Goal: Answer question/provide support: Share knowledge or assist other users

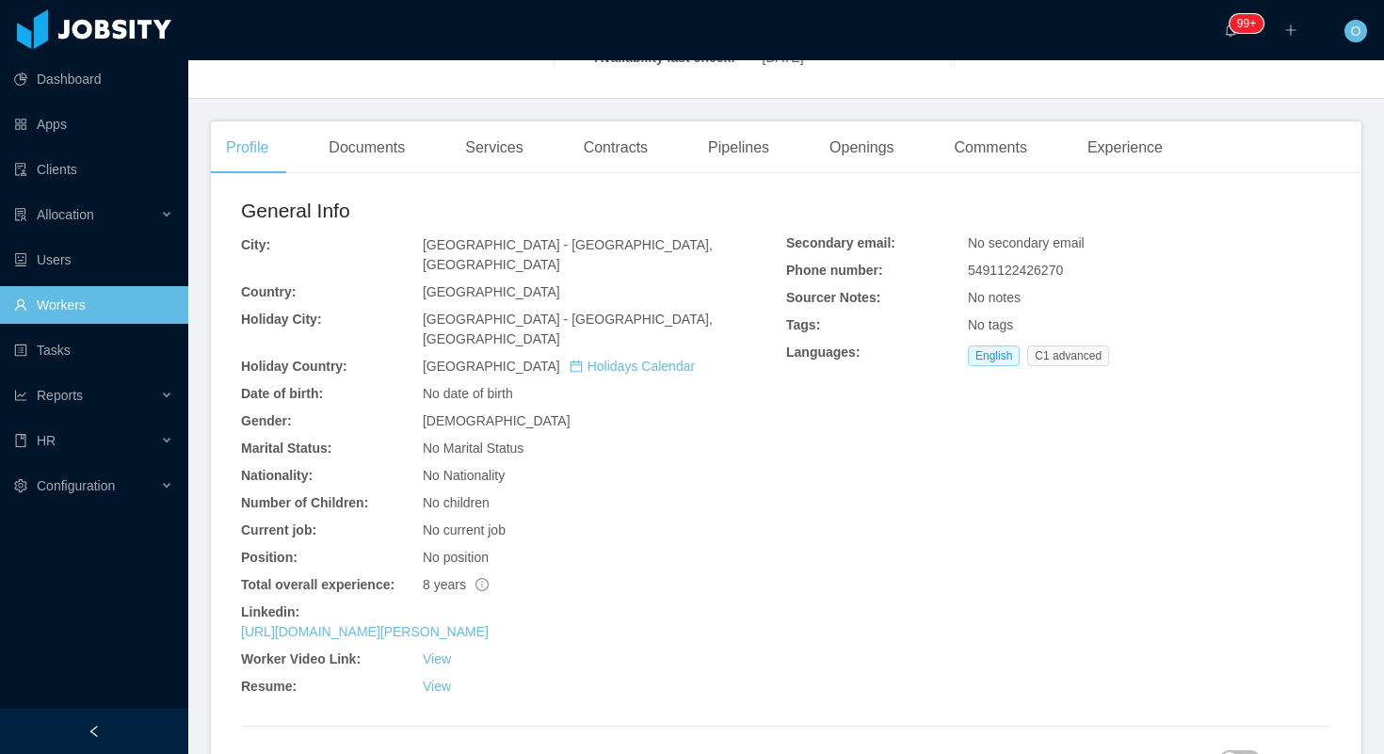
scroll to position [455, 0]
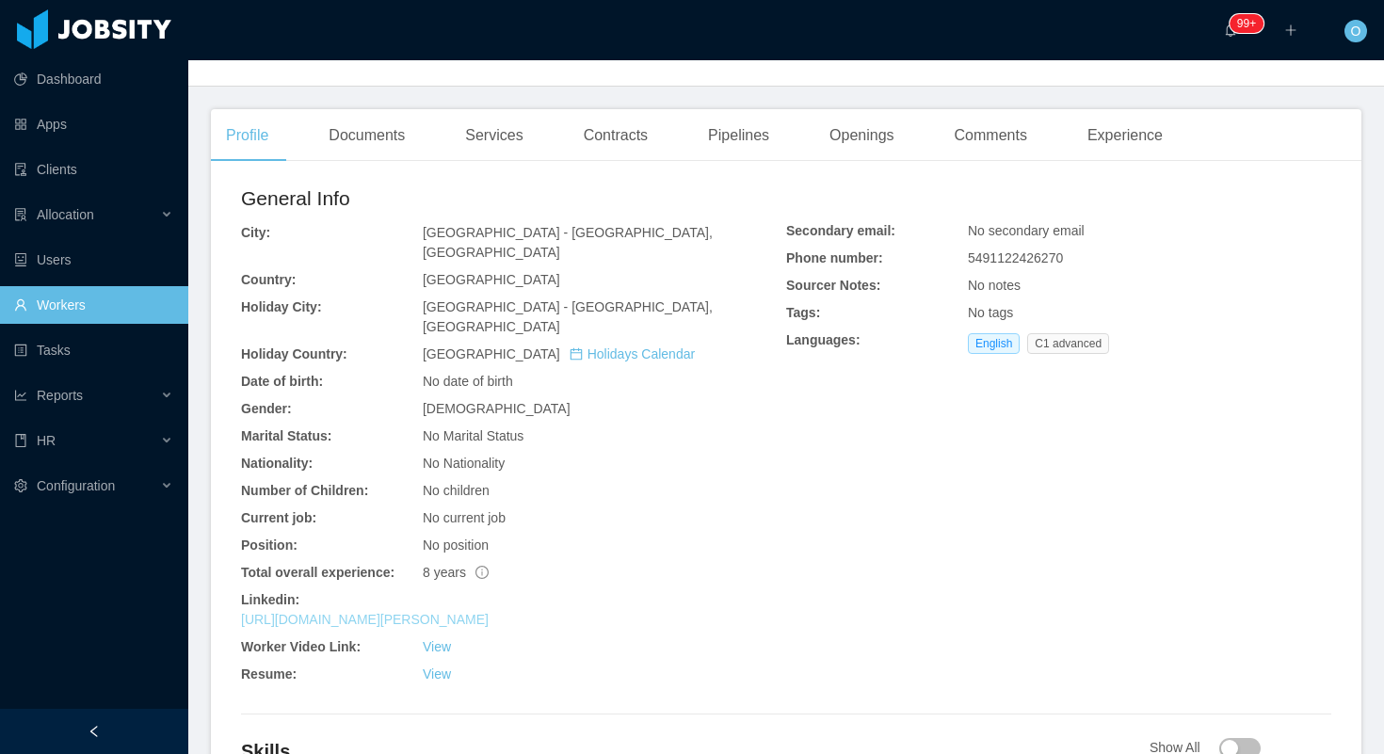
click at [462, 612] on link "https://www.linkedin.com/in/erick-chaparro-87546a116" at bounding box center [365, 619] width 248 height 15
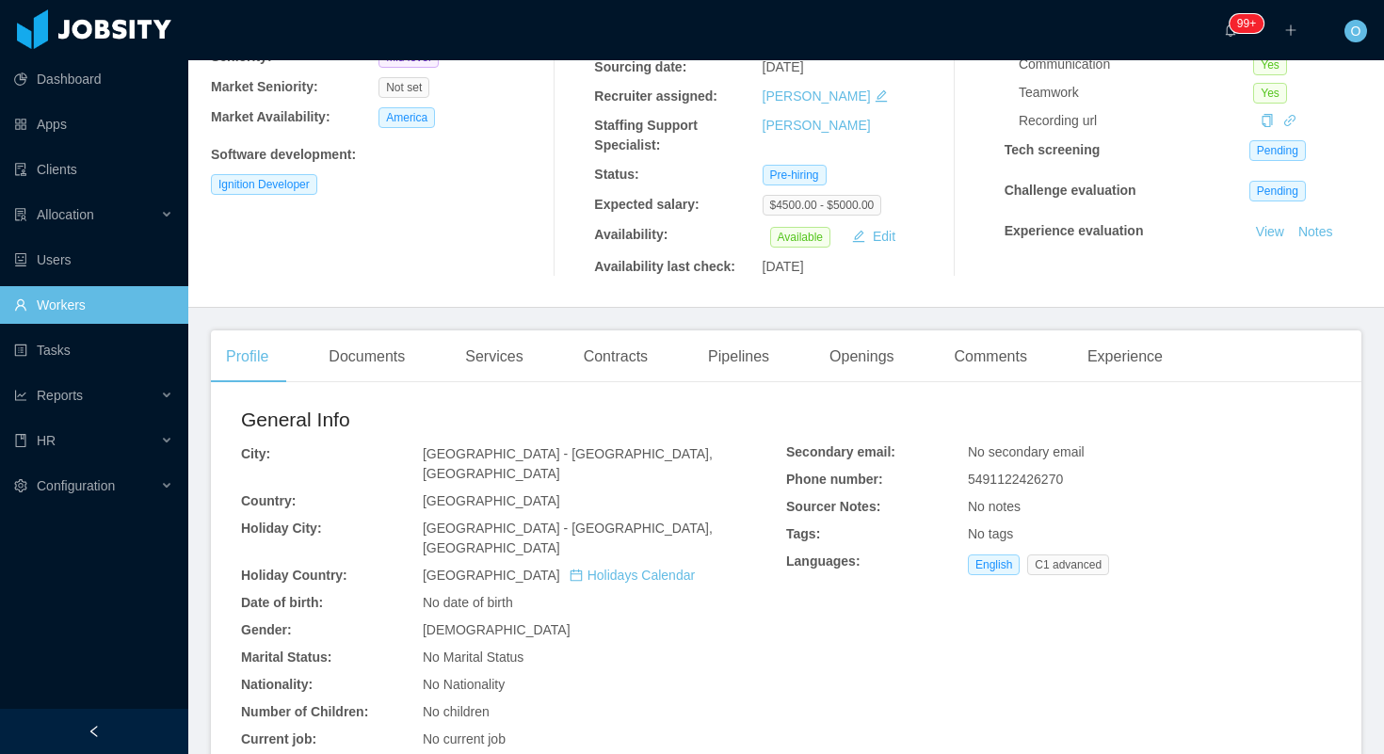
scroll to position [0, 0]
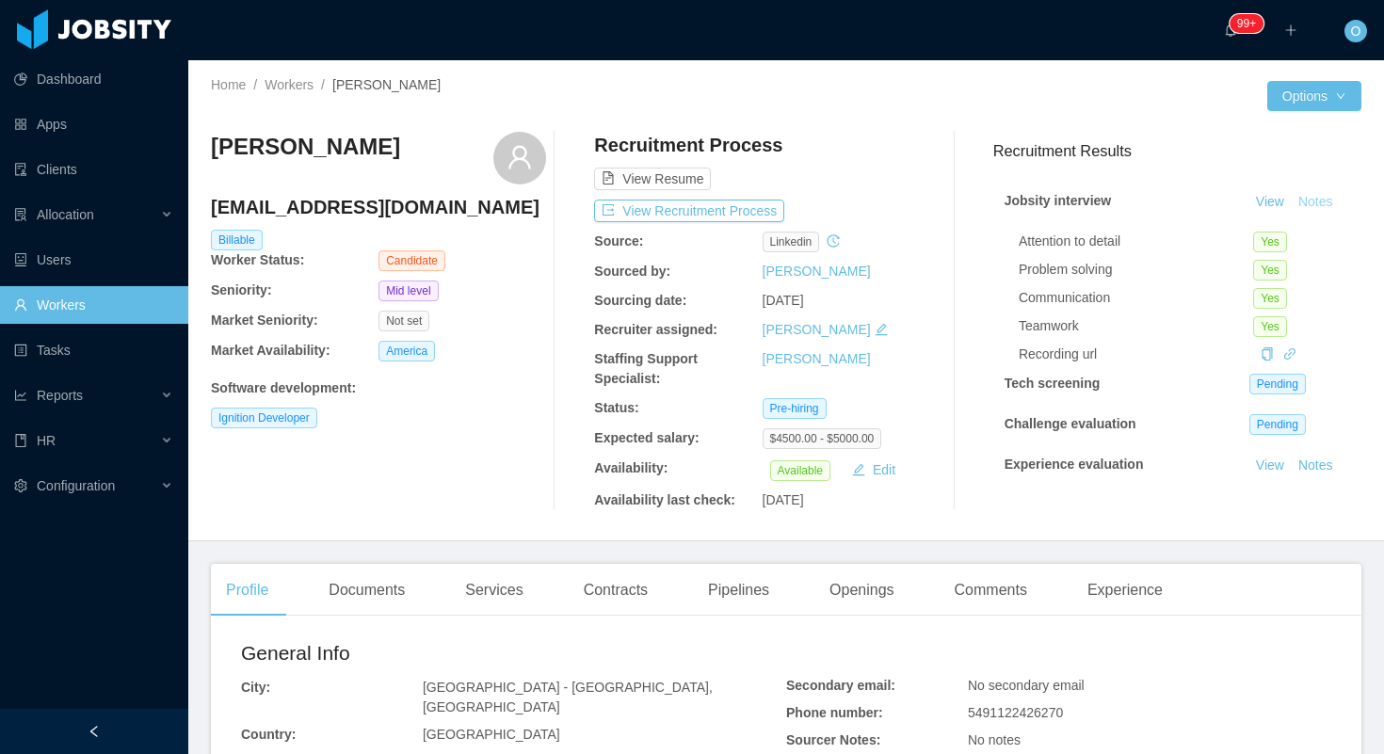
click at [1305, 205] on button "Notes" at bounding box center [1316, 202] width 50 height 23
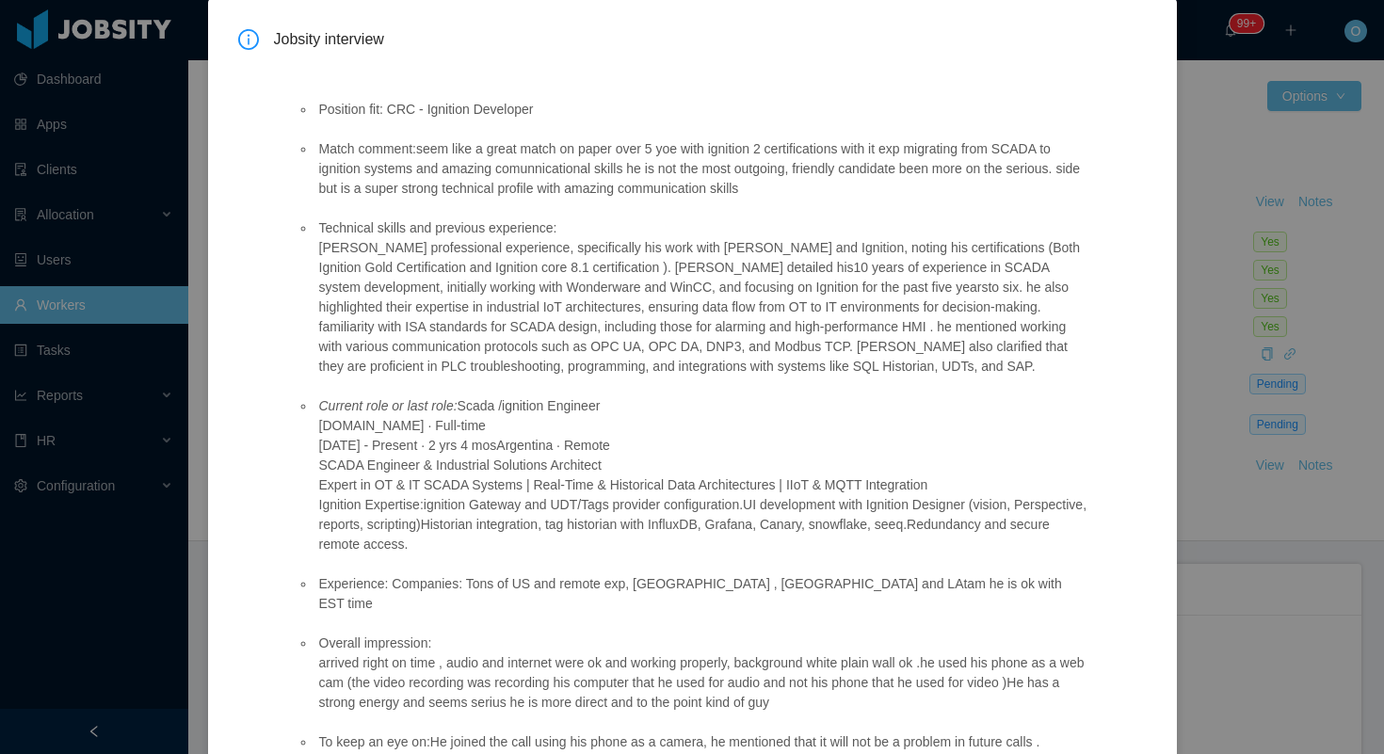
scroll to position [319, 0]
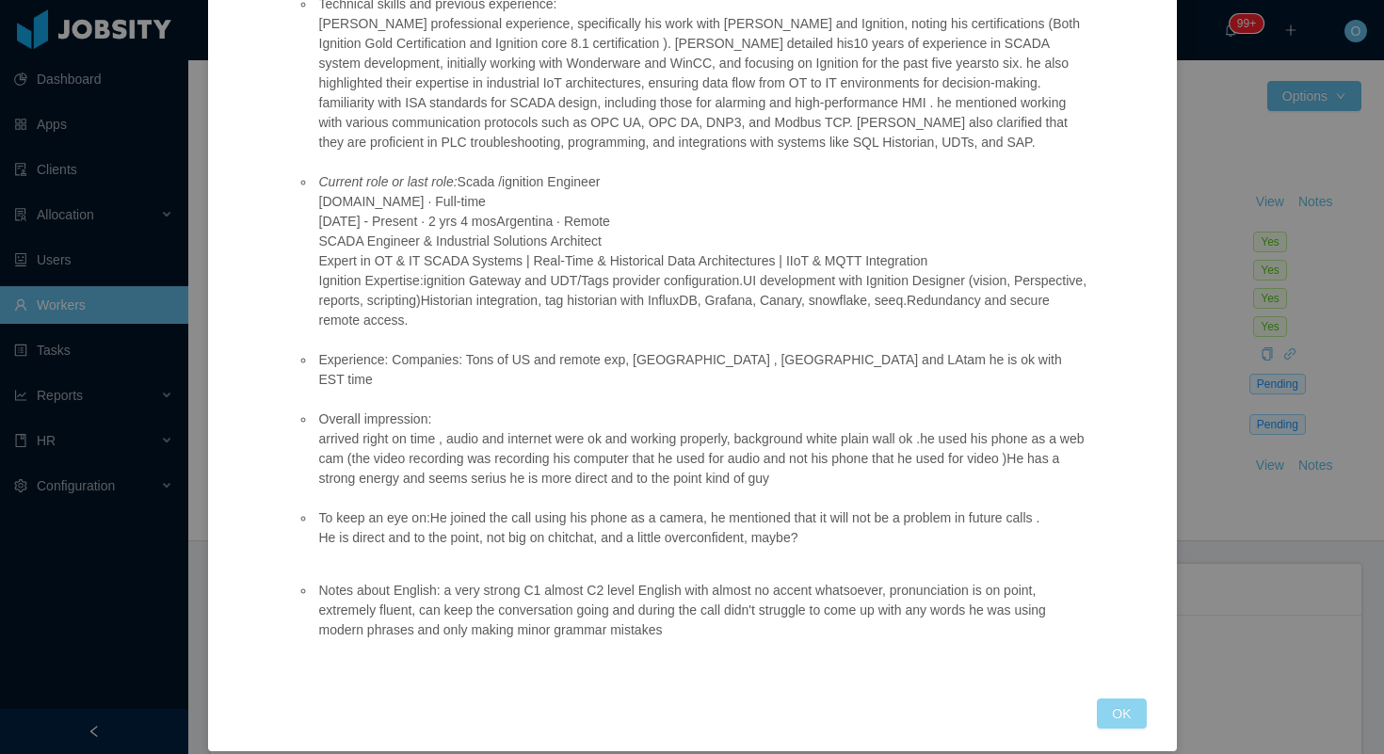
click at [1103, 699] on button "OK" at bounding box center [1121, 714] width 49 height 30
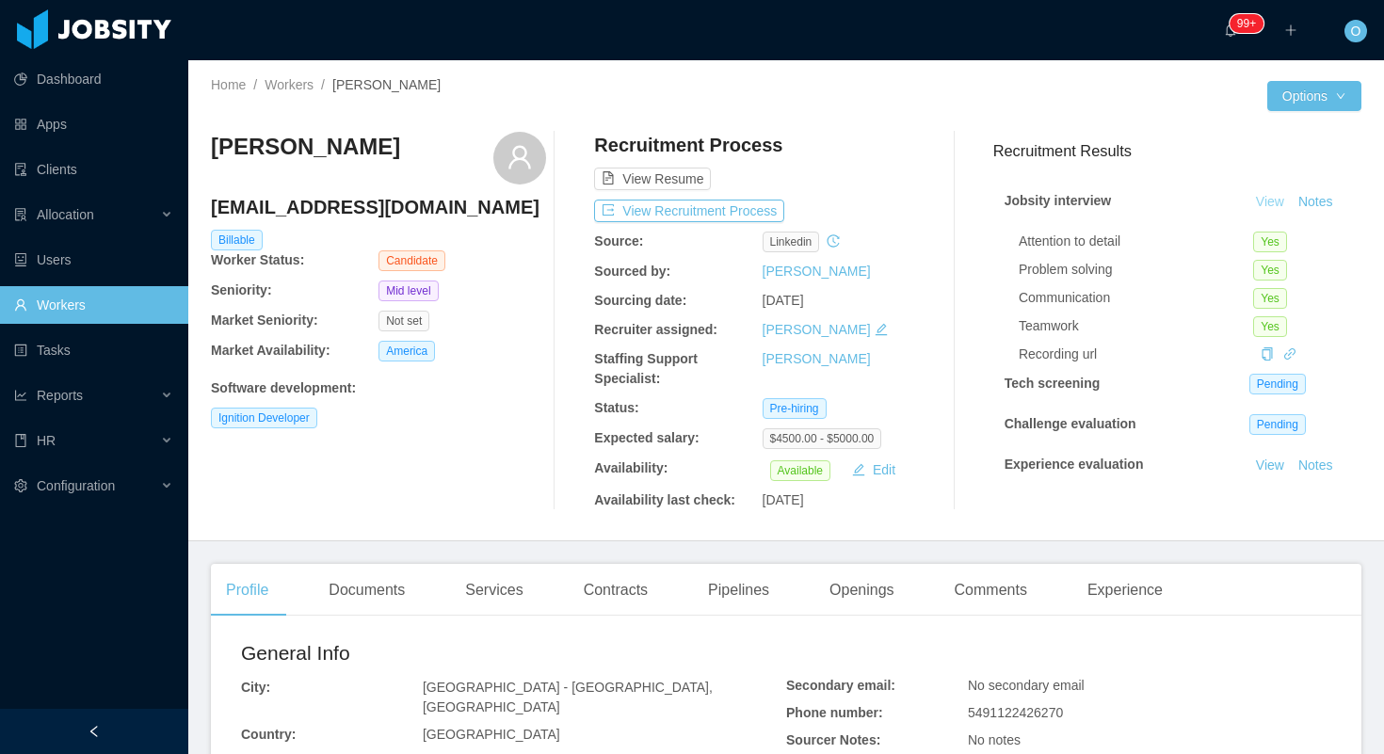
click at [1265, 208] on link "View" at bounding box center [1269, 201] width 41 height 15
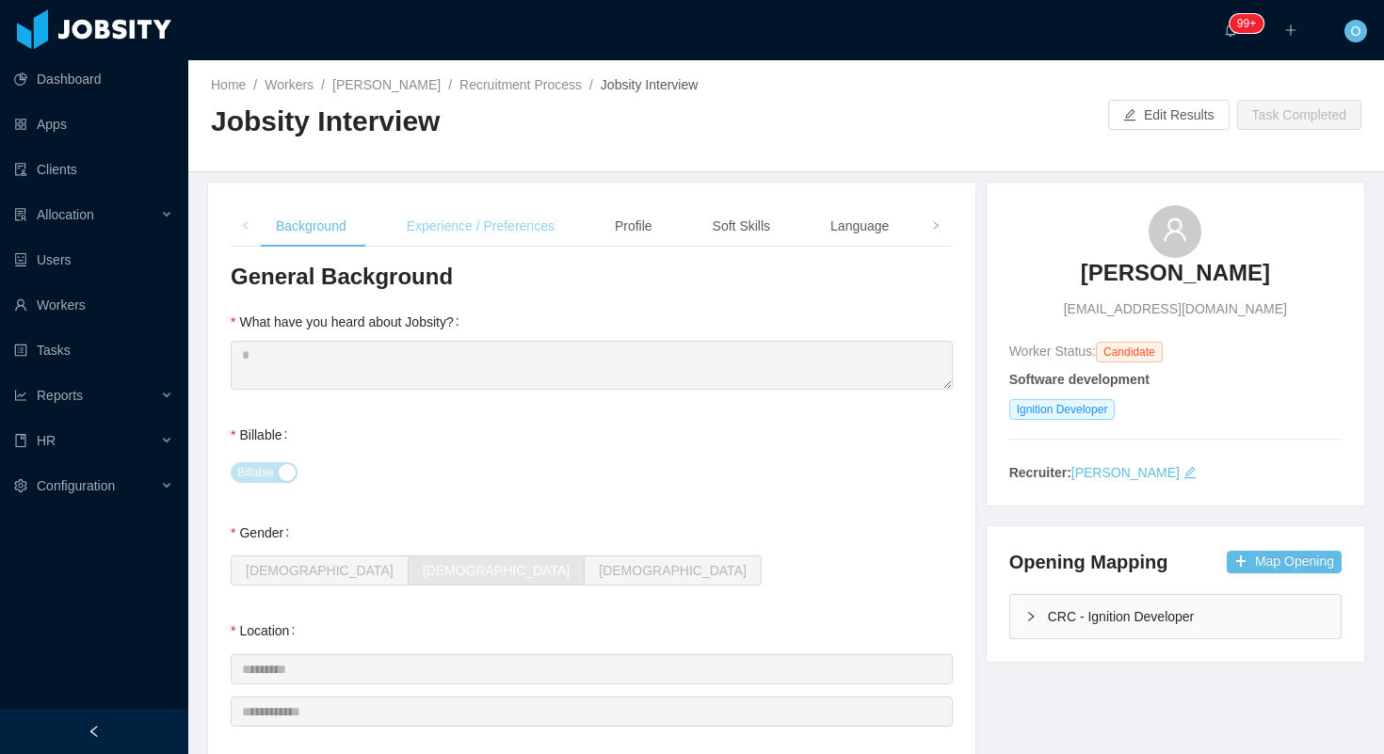
click at [403, 225] on div "Experience / Preferences" at bounding box center [481, 226] width 178 height 42
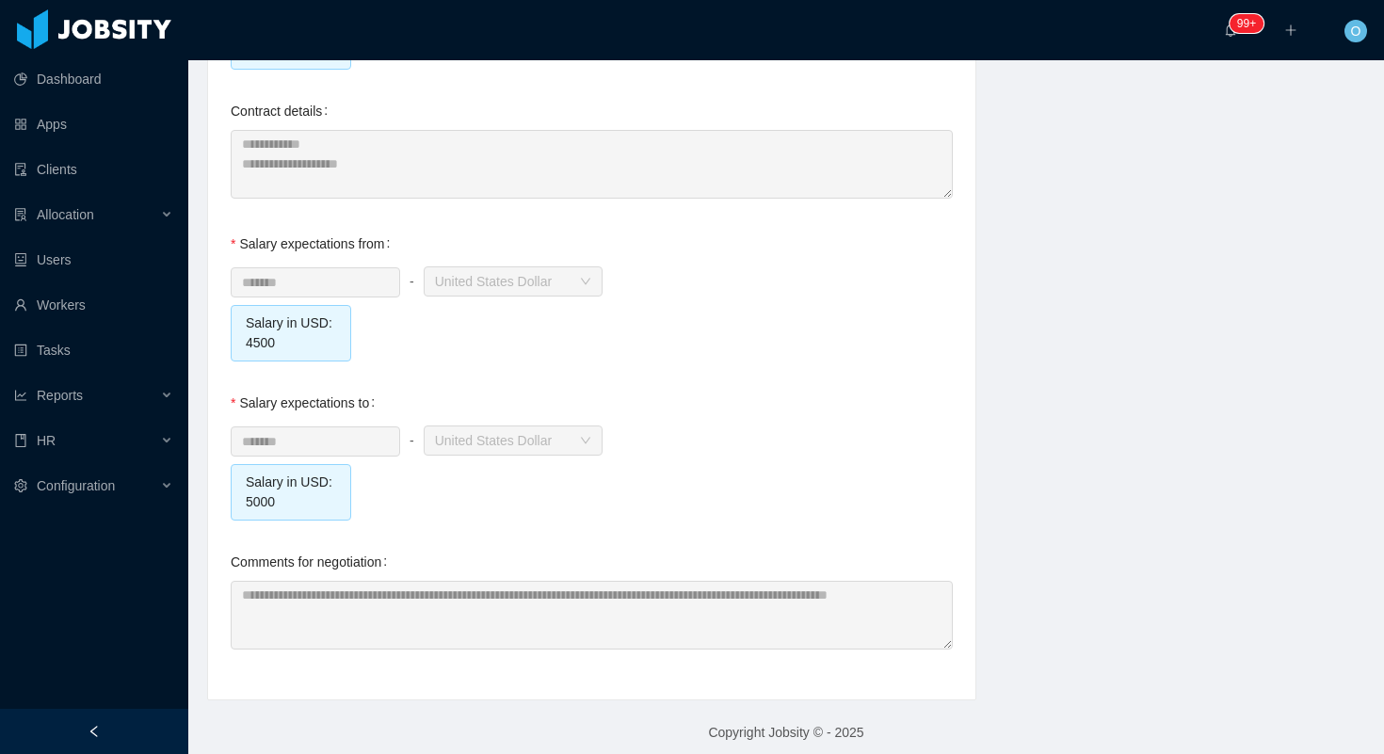
scroll to position [2033, 0]
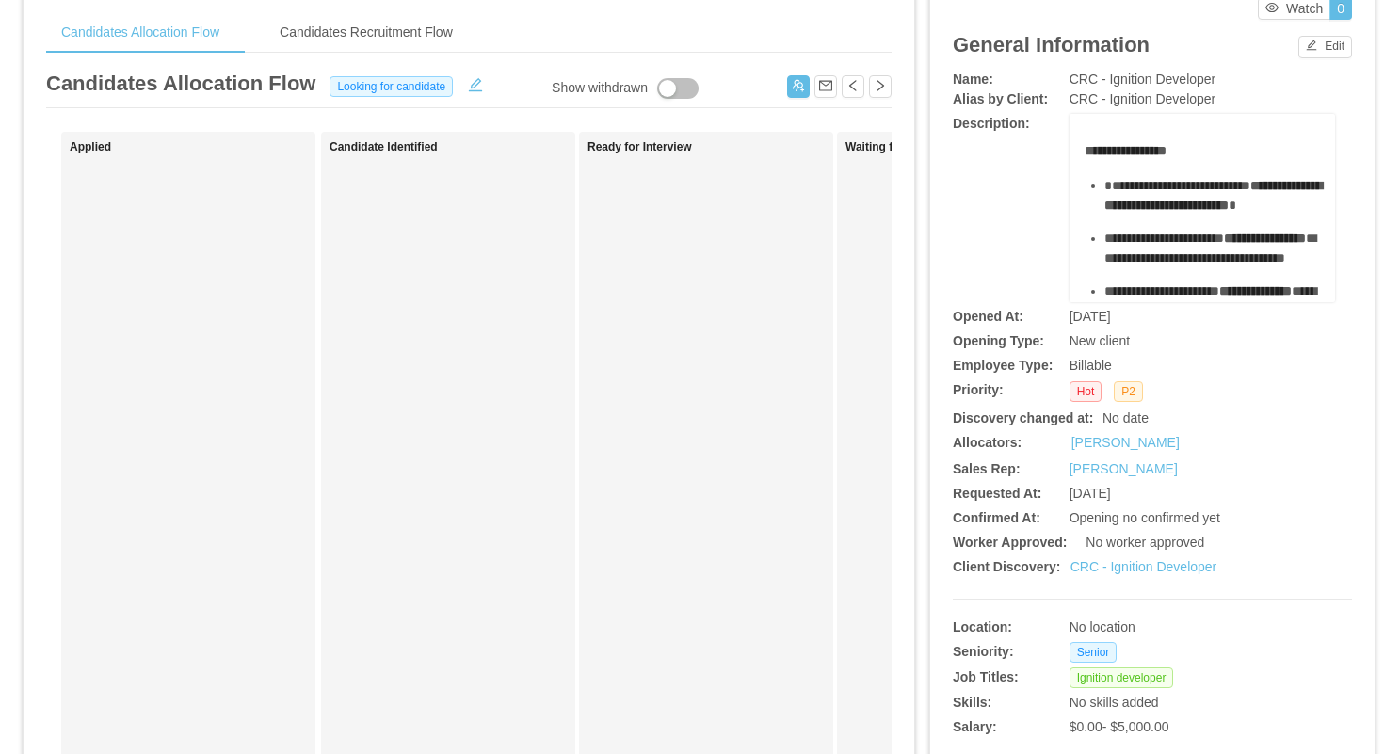
scroll to position [177, 0]
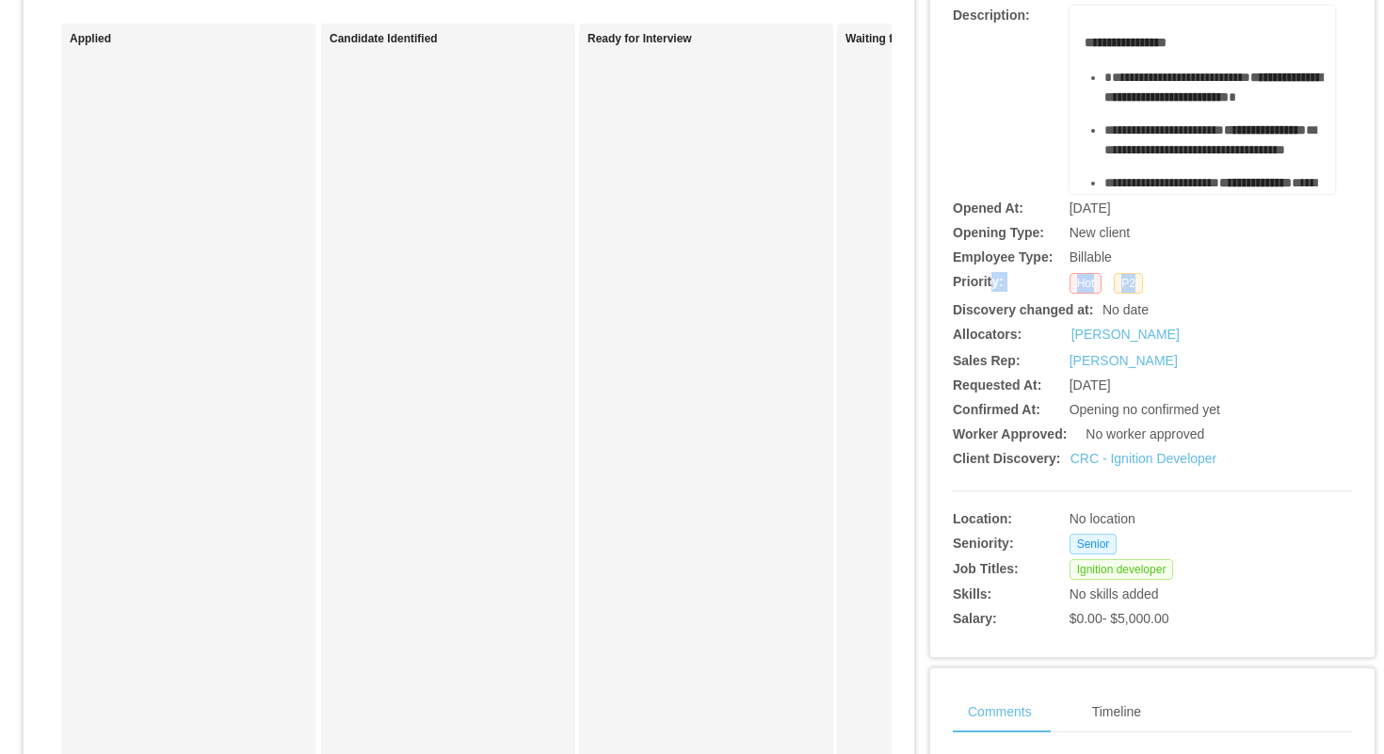
click at [993, 295] on div "**********" at bounding box center [1152, 297] width 399 height 673
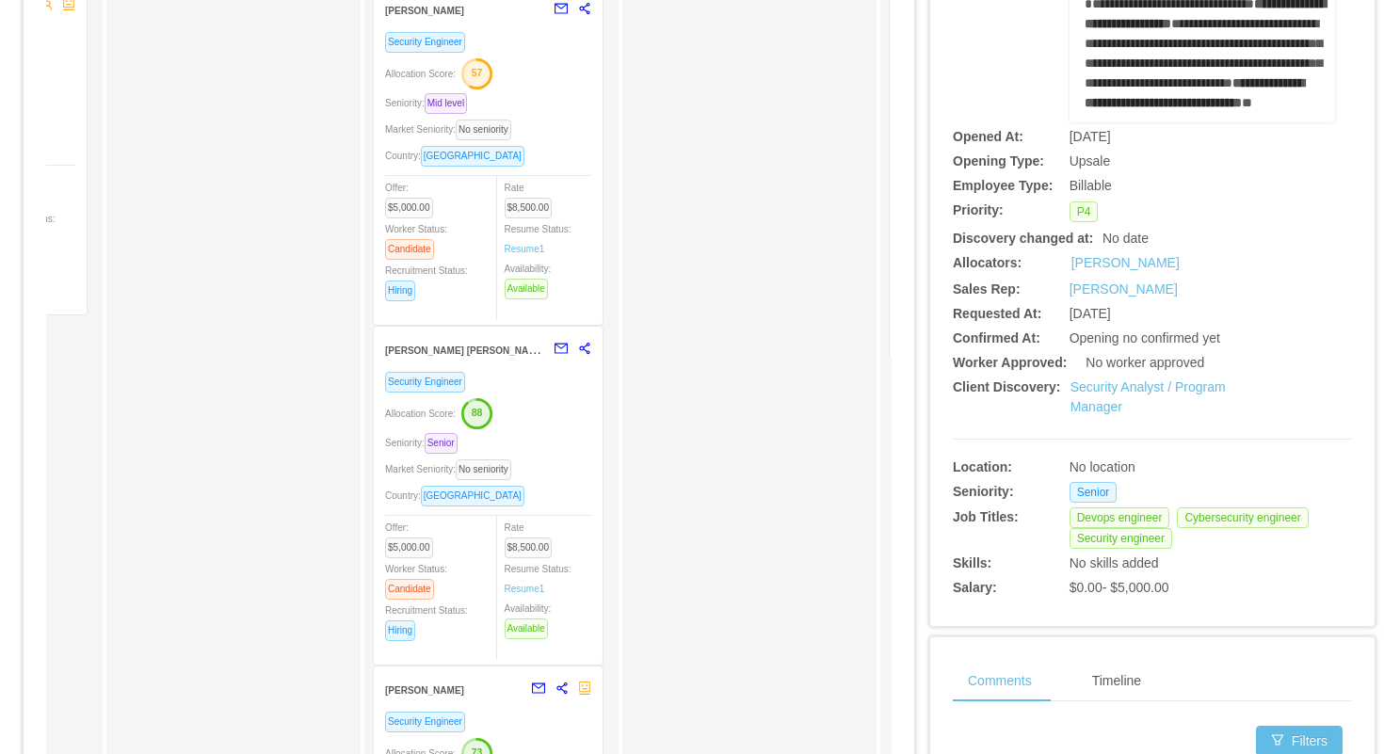
scroll to position [250, 0]
click at [560, 408] on div "Allocation Score: 88" at bounding box center [488, 411] width 206 height 30
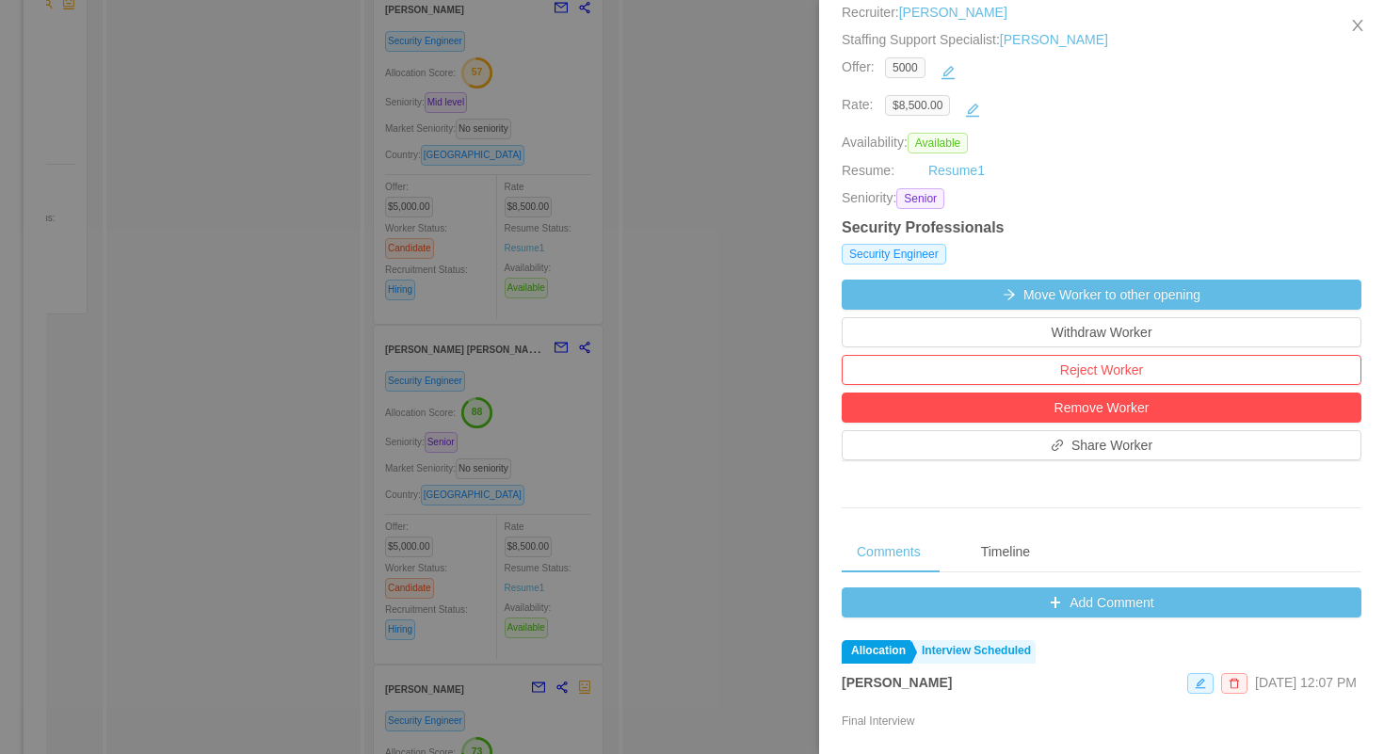
scroll to position [517, 0]
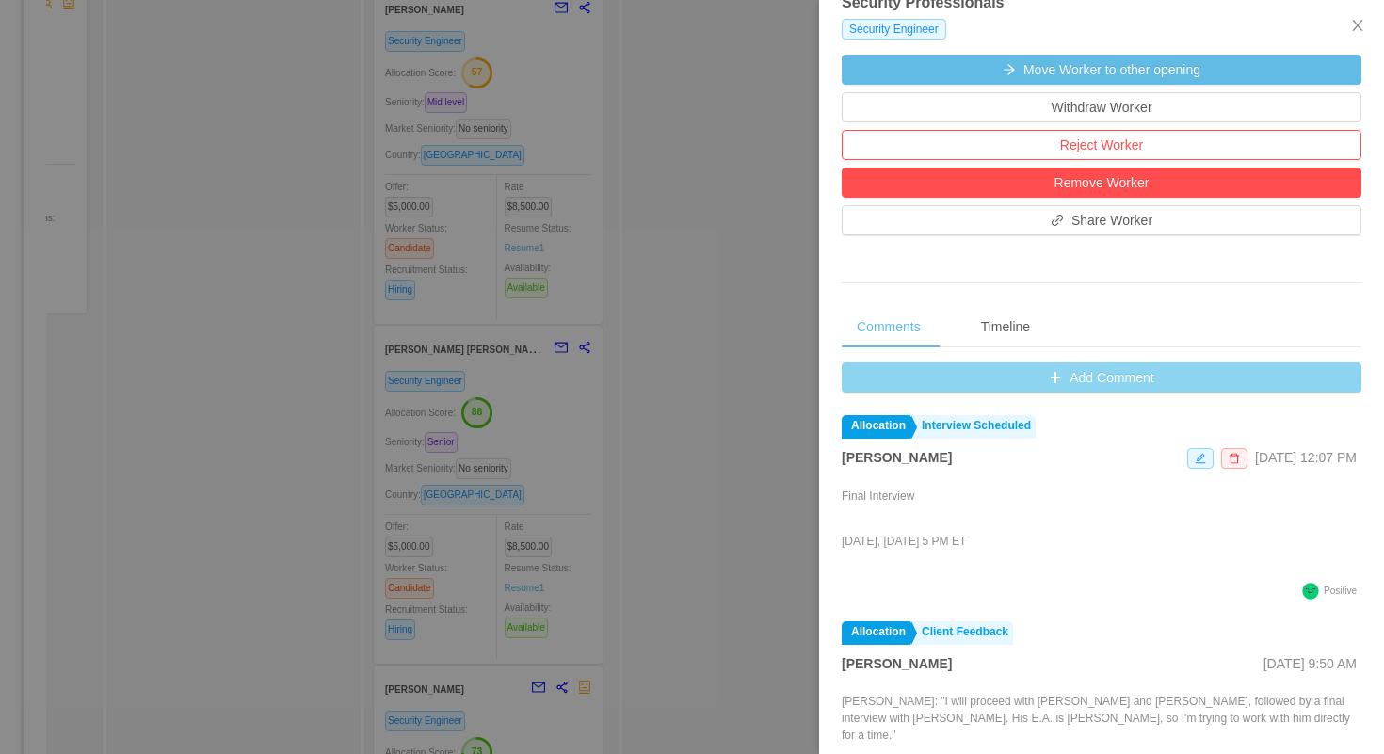
click at [870, 363] on button "Add Comment" at bounding box center [1102, 377] width 520 height 30
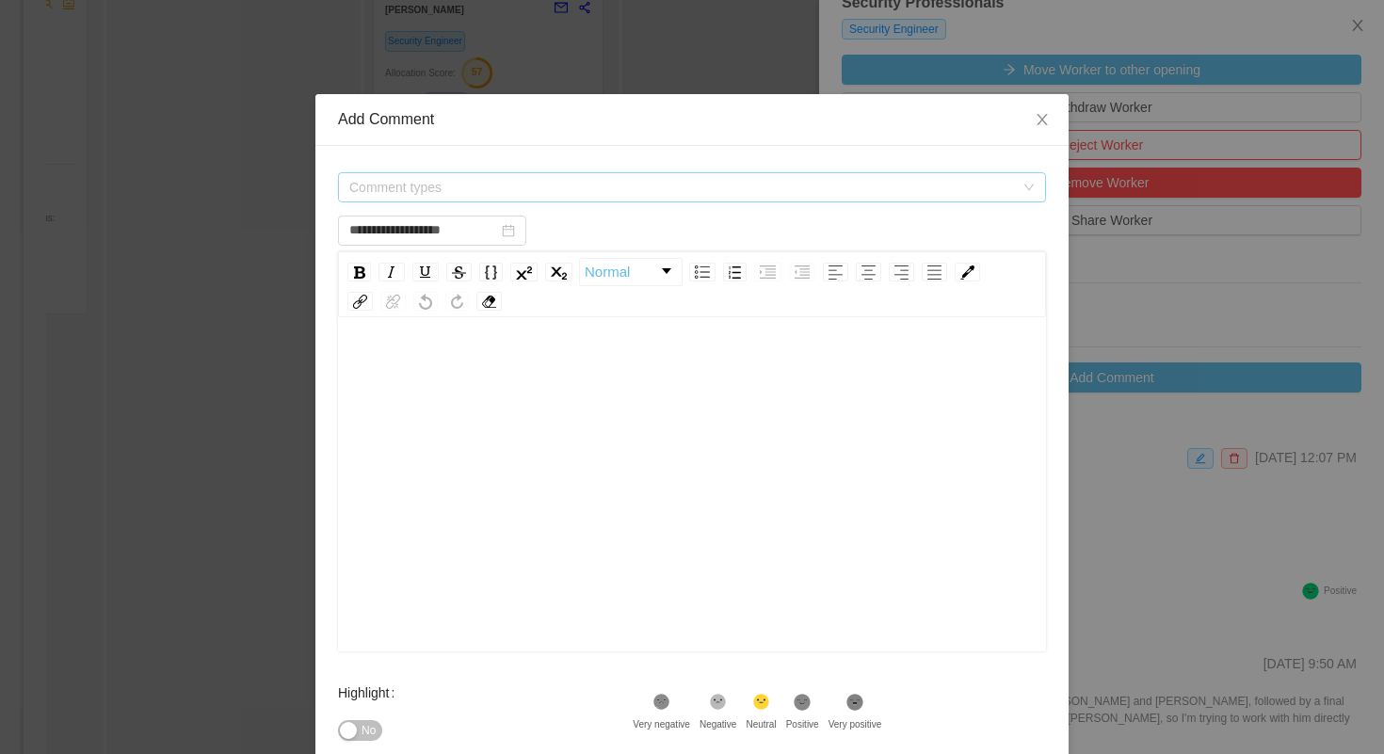
click at [617, 188] on span "Comment types" at bounding box center [681, 187] width 665 height 19
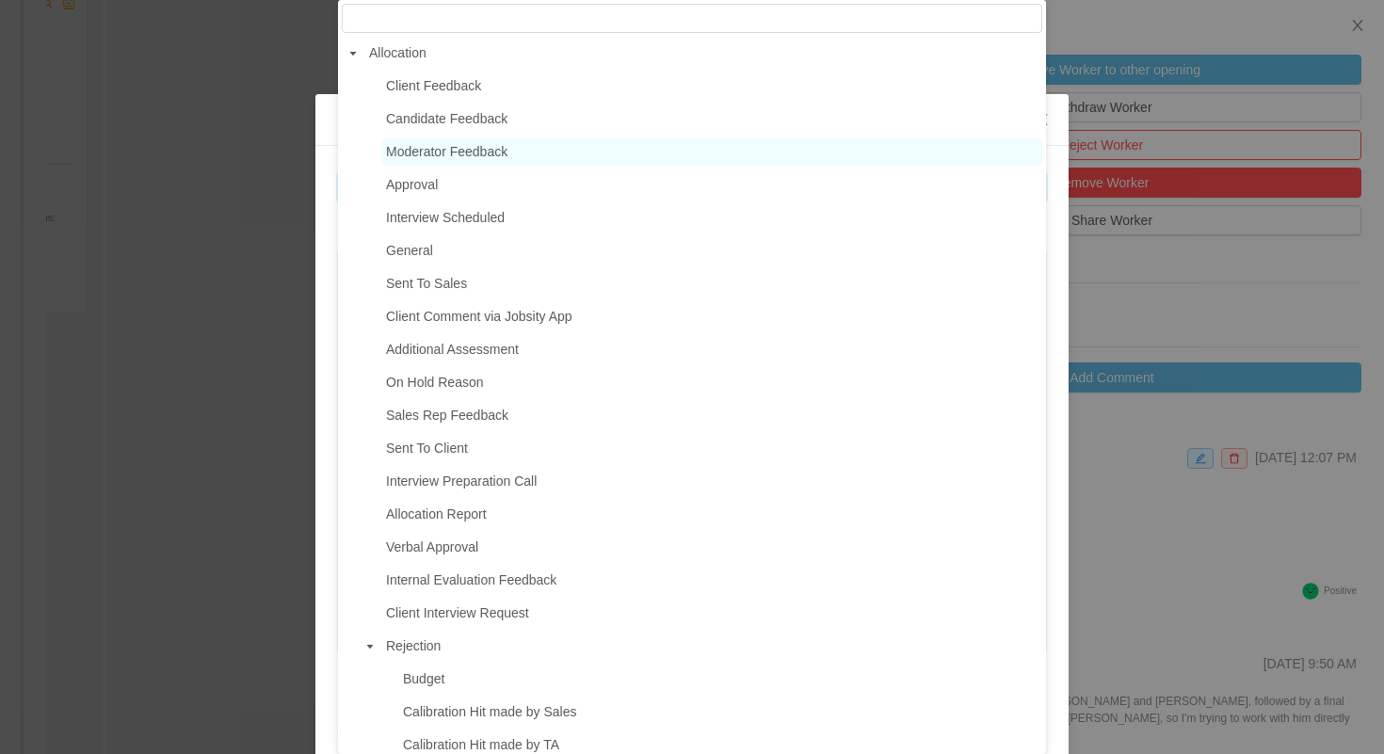
click at [513, 153] on span "Moderator Feedback" at bounding box center [711, 151] width 661 height 25
type input "**********"
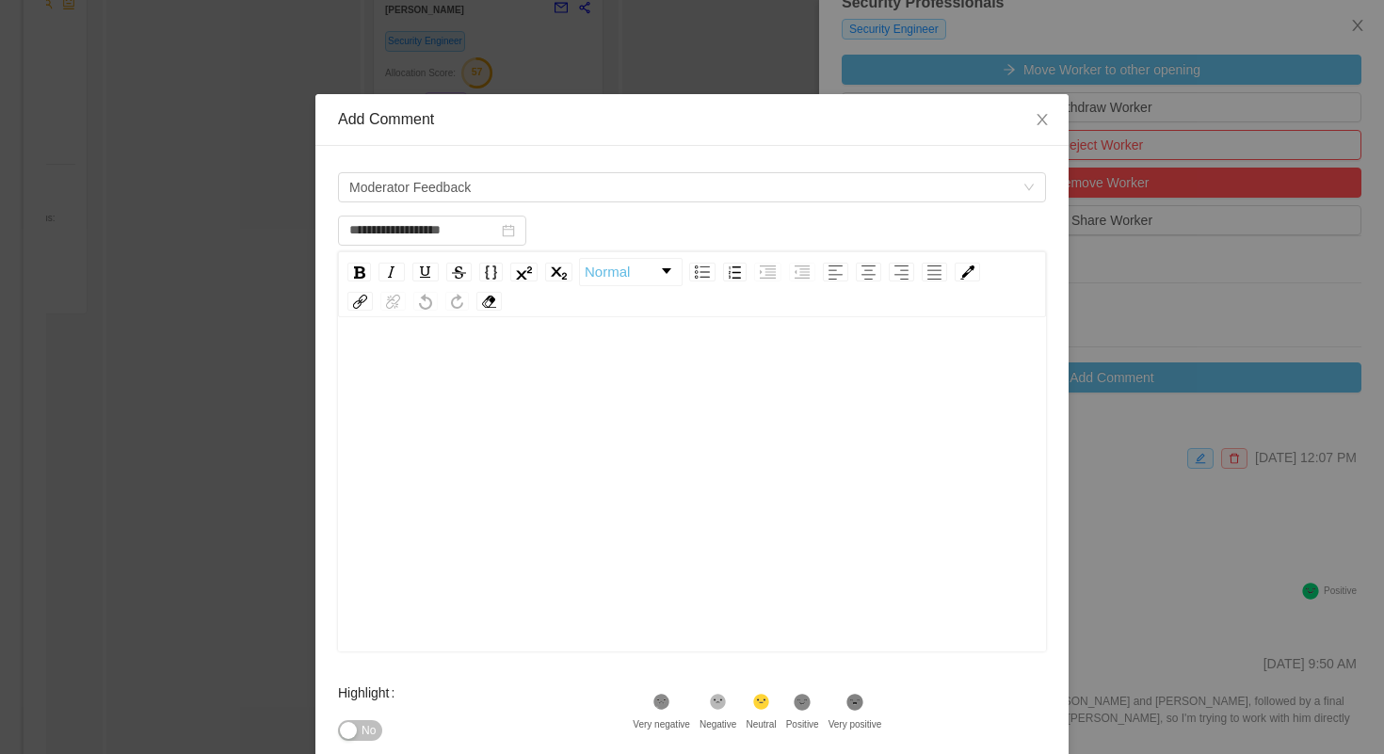
click at [509, 397] on div "rdw-editor" at bounding box center [692, 514] width 679 height 330
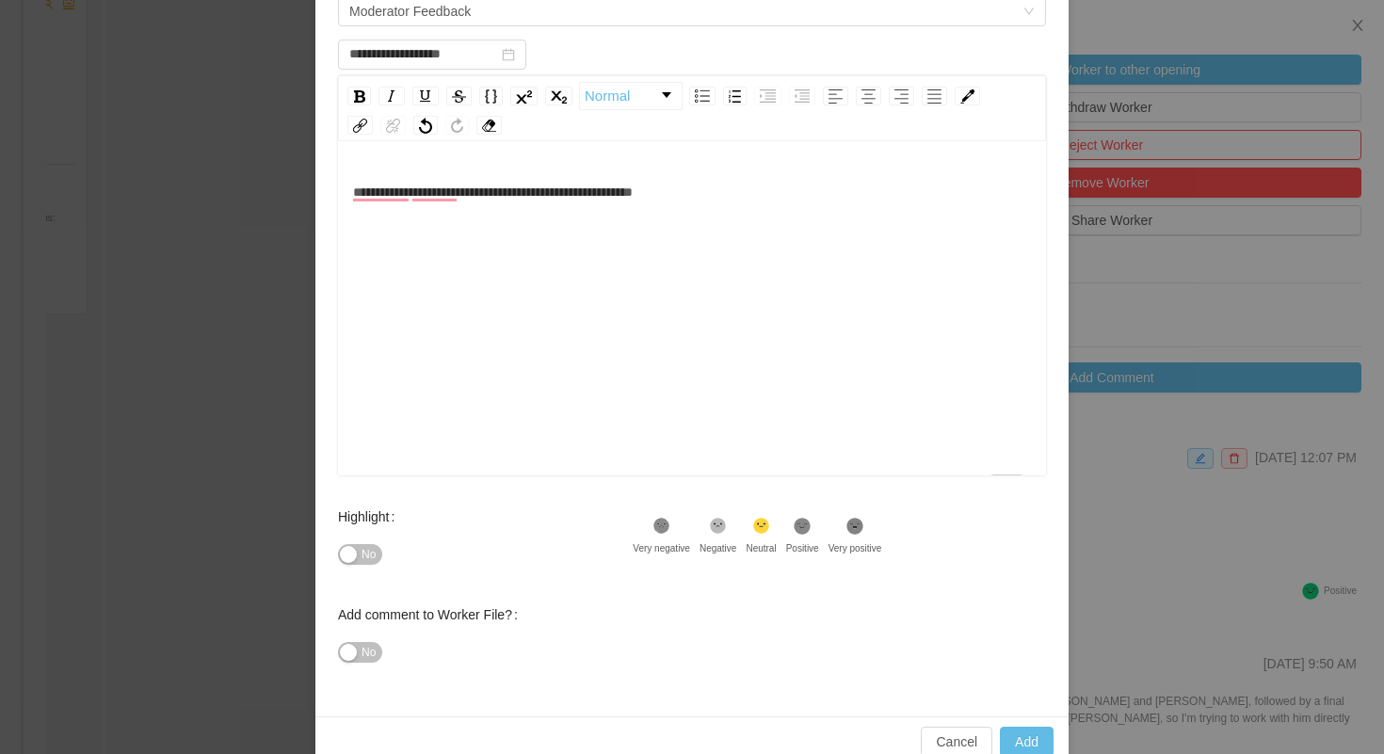
scroll to position [211, 0]
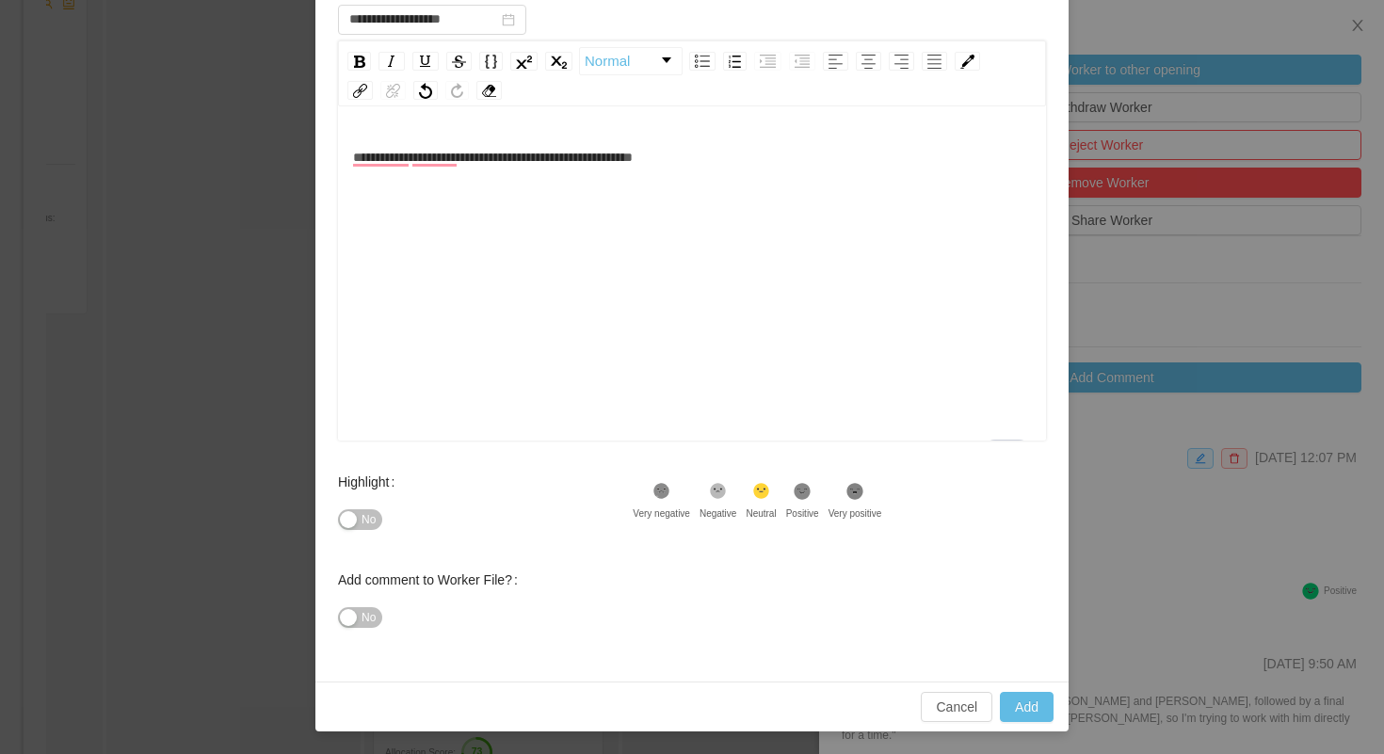
click at [811, 498] on icon at bounding box center [803, 491] width 16 height 16
click at [1014, 707] on button "Add" at bounding box center [1027, 707] width 54 height 30
type input "**********"
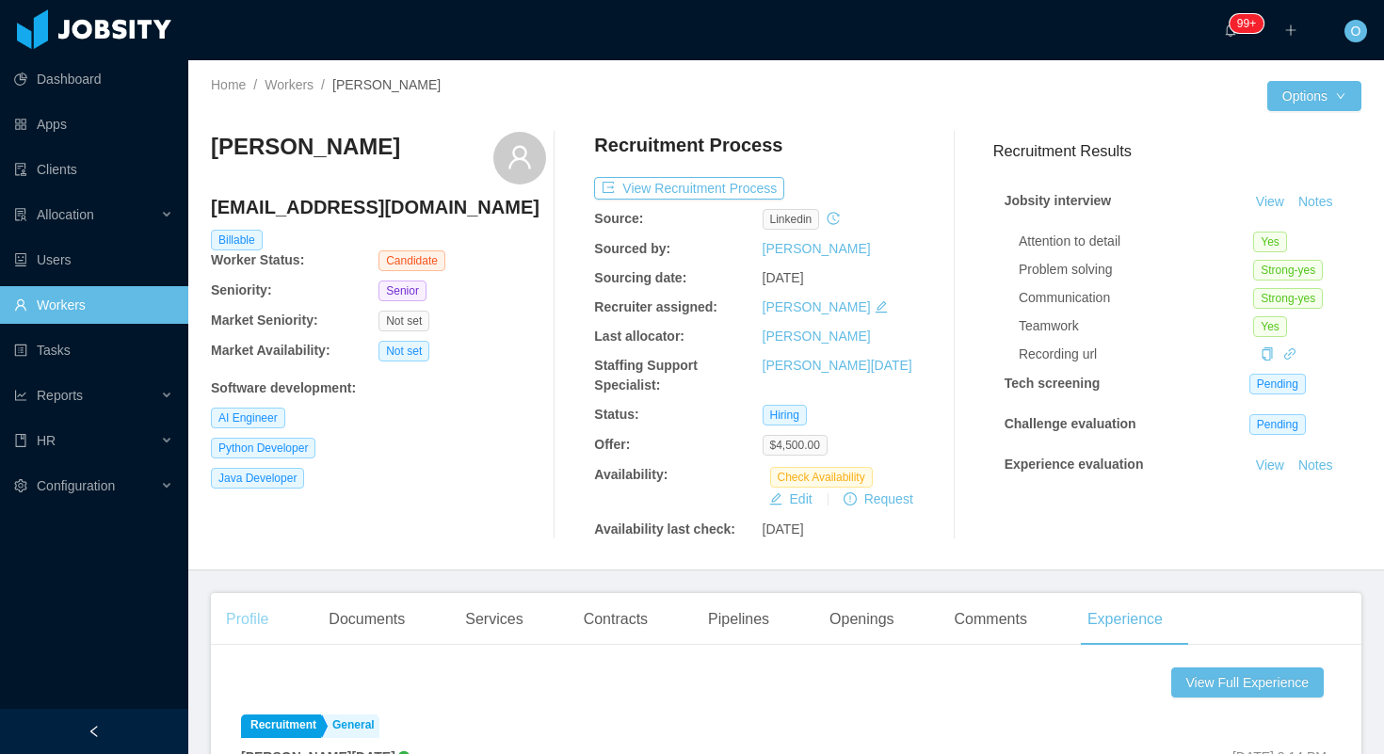
click at [253, 635] on div "Profile" at bounding box center [247, 619] width 72 height 53
